Goal: Check status

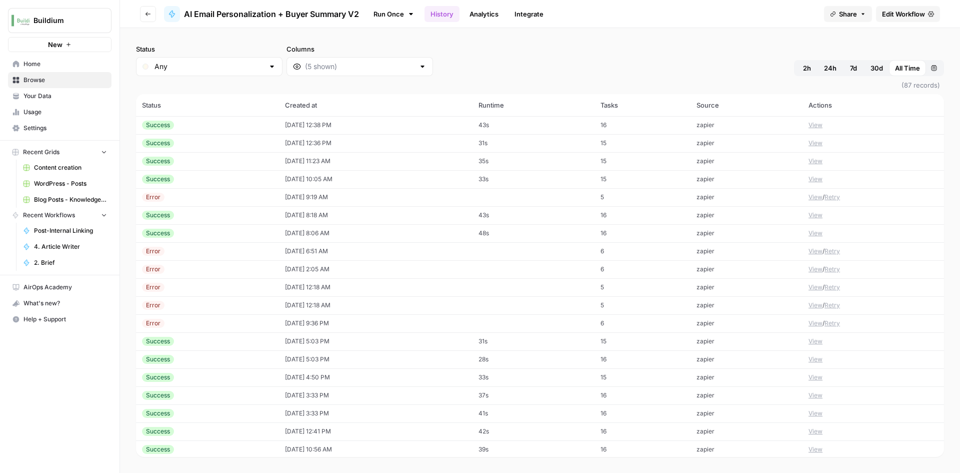
click at [531, 123] on td "43s" at bounding box center [534, 125] width 122 height 18
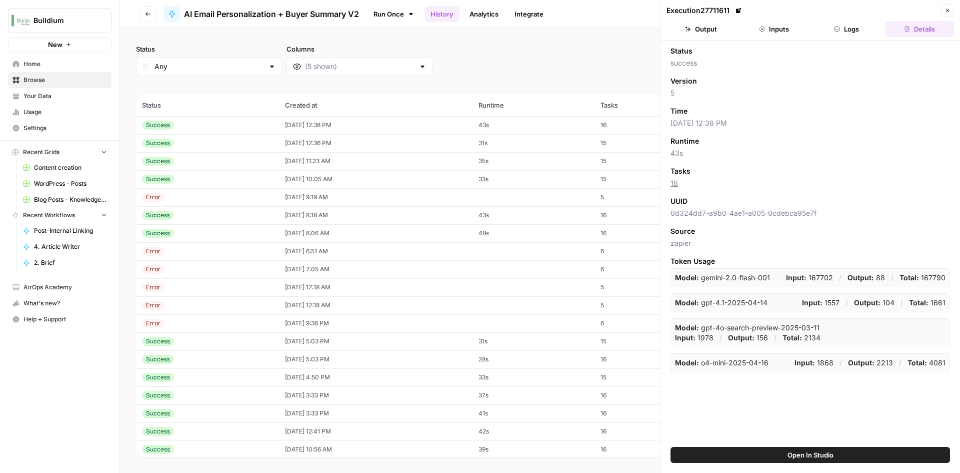
click at [726, 34] on button "Output" at bounding box center [701, 29] width 69 height 16
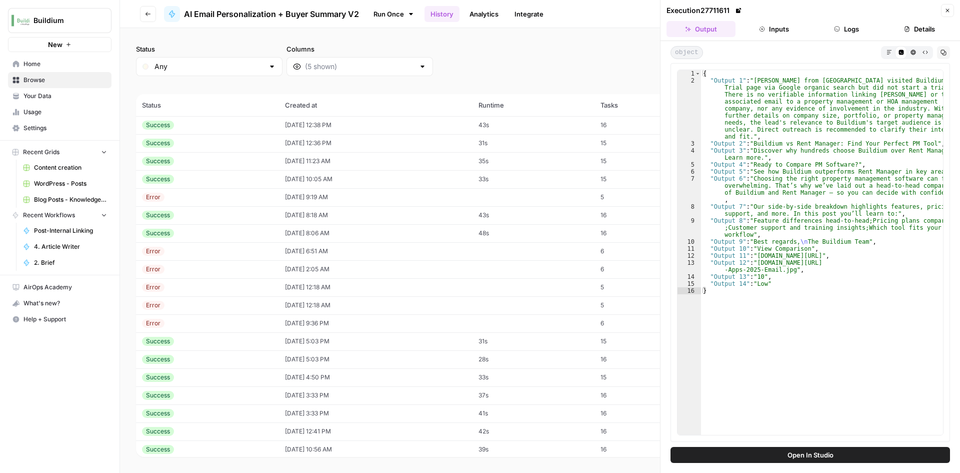
click at [752, 37] on header "Execution 27711611 Close Output Inputs Logs Details" at bounding box center [811, 20] width 300 height 41
click at [759, 33] on button "Inputs" at bounding box center [774, 29] width 69 height 16
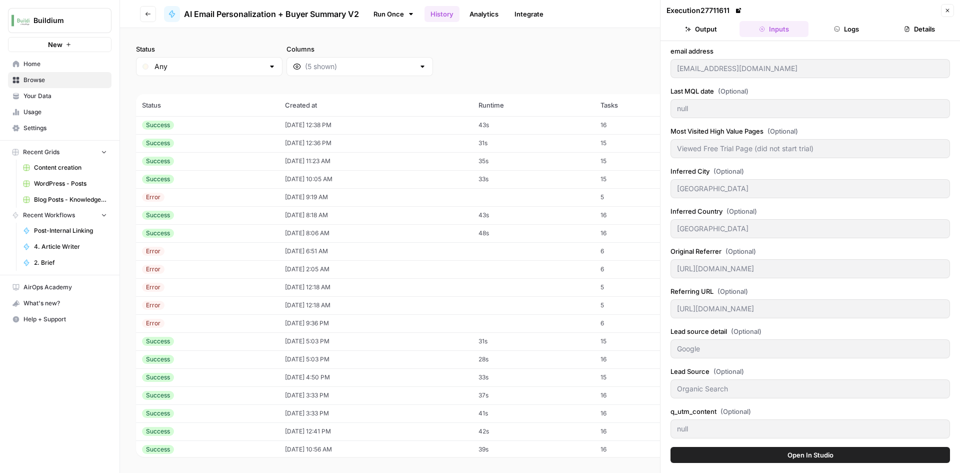
click at [704, 30] on button "Output" at bounding box center [701, 29] width 69 height 16
